Goal: Task Accomplishment & Management: Use online tool/utility

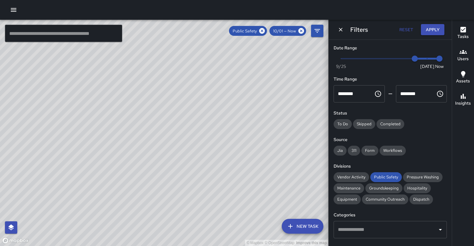
click at [257, 143] on div "© Mapbox © OpenStreetMap Improve this map" at bounding box center [164, 133] width 329 height 226
drag, startPoint x: 213, startPoint y: 149, endPoint x: 154, endPoint y: 216, distance: 89.0
click at [149, 220] on div "© Mapbox © OpenStreetMap Improve this map" at bounding box center [164, 133] width 329 height 226
drag, startPoint x: 153, startPoint y: 173, endPoint x: 185, endPoint y: 153, distance: 38.1
click at [185, 153] on div "© Mapbox © OpenStreetMap Improve this map" at bounding box center [164, 133] width 329 height 226
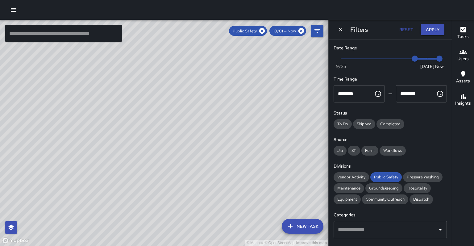
click at [125, 151] on div "© Mapbox © OpenStreetMap Improve this map" at bounding box center [164, 133] width 329 height 226
drag, startPoint x: 125, startPoint y: 151, endPoint x: 179, endPoint y: 116, distance: 64.1
click at [179, 116] on div "© Mapbox © OpenStreetMap Improve this map" at bounding box center [164, 133] width 329 height 226
drag, startPoint x: 122, startPoint y: 167, endPoint x: 155, endPoint y: 85, distance: 89.1
click at [162, 77] on div "© Mapbox © OpenStreetMap Improve this map" at bounding box center [164, 133] width 329 height 226
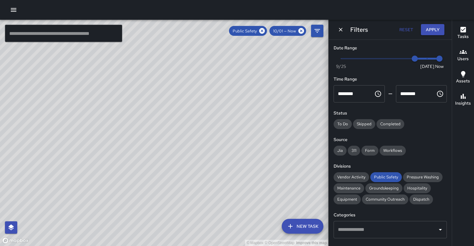
drag, startPoint x: 189, startPoint y: 182, endPoint x: 220, endPoint y: 87, distance: 100.3
click at [220, 87] on div "© Mapbox © OpenStreetMap Improve this map" at bounding box center [164, 133] width 329 height 226
drag, startPoint x: 152, startPoint y: 187, endPoint x: 106, endPoint y: 201, distance: 48.7
click at [106, 201] on div "© Mapbox © OpenStreetMap Improve this map" at bounding box center [164, 133] width 329 height 226
drag, startPoint x: 165, startPoint y: 131, endPoint x: 146, endPoint y: 195, distance: 66.5
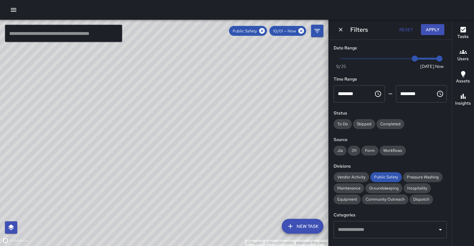
click at [146, 195] on div "© Mapbox © OpenStreetMap Improve this map" at bounding box center [164, 133] width 329 height 226
drag, startPoint x: 69, startPoint y: 133, endPoint x: 114, endPoint y: 211, distance: 89.3
click at [114, 211] on div "© Mapbox © OpenStreetMap Improve this map" at bounding box center [164, 133] width 329 height 226
click at [83, 110] on div "© Mapbox © OpenStreetMap Improve this map" at bounding box center [164, 133] width 329 height 226
click at [112, 182] on div "© Mapbox © OpenStreetMap Improve this map" at bounding box center [164, 133] width 329 height 226
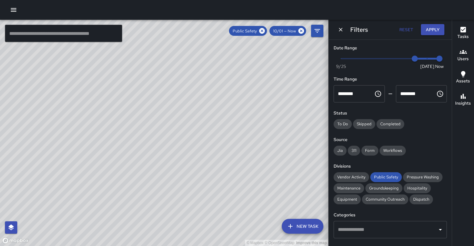
click at [113, 182] on div "© Mapbox © OpenStreetMap Improve this map" at bounding box center [164, 133] width 329 height 226
drag, startPoint x: 149, startPoint y: 133, endPoint x: 99, endPoint y: 216, distance: 96.7
click at [99, 216] on div "© Mapbox © OpenStreetMap Improve this map" at bounding box center [164, 133] width 329 height 226
click at [36, 37] on input "text" at bounding box center [63, 33] width 117 height 17
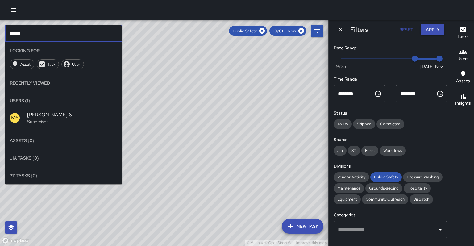
type input "******"
click at [265, 31] on icon at bounding box center [262, 31] width 6 height 6
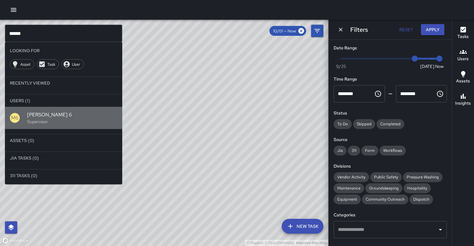
click at [52, 111] on span "[PERSON_NAME] 6" at bounding box center [72, 114] width 90 height 7
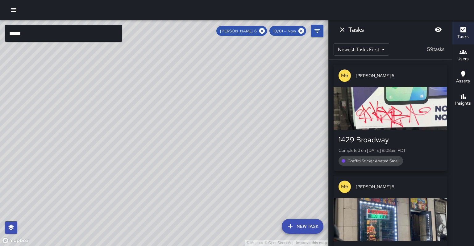
drag, startPoint x: 118, startPoint y: 168, endPoint x: 152, endPoint y: 89, distance: 85.6
click at [152, 89] on div "© Mapbox © OpenStreetMap Improve this map" at bounding box center [164, 133] width 329 height 226
click at [301, 31] on icon at bounding box center [301, 30] width 7 height 7
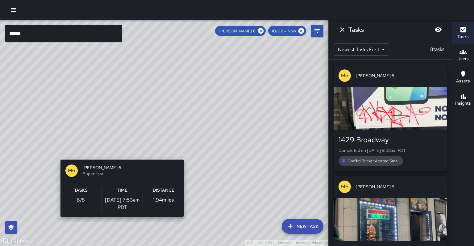
click at [58, 156] on div "© Mapbox © OpenStreetMap Improve this map M6 [PERSON_NAME] 6 Supervisor Tasks 8…" at bounding box center [164, 133] width 329 height 226
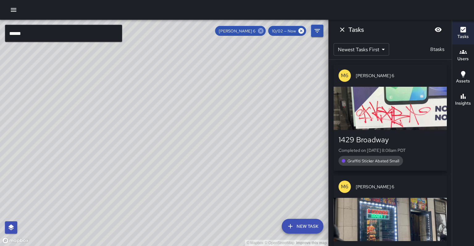
click at [264, 31] on icon at bounding box center [261, 31] width 6 height 6
